Goal: Navigation & Orientation: Find specific page/section

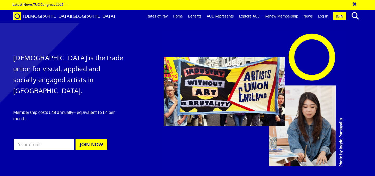
scroll to position [1432, 0]
click at [183, 16] on link "Home" at bounding box center [177, 16] width 15 height 13
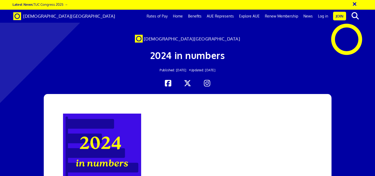
scroll to position [316, 0]
click at [98, 113] on p at bounding box center [187, 152] width 249 height 78
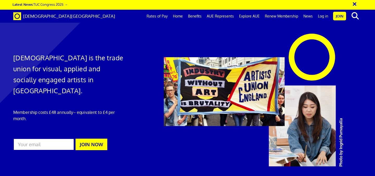
scroll to position [0, 3]
